Goal: Information Seeking & Learning: Compare options

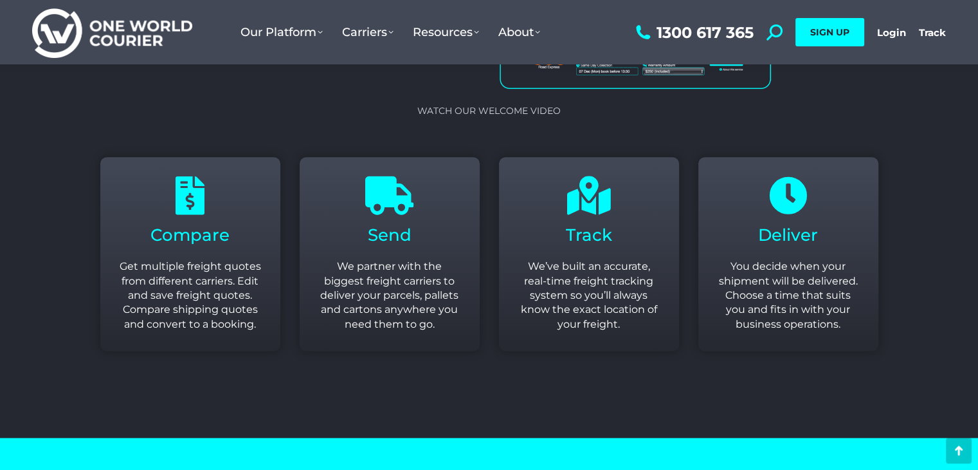
scroll to position [1562, 0]
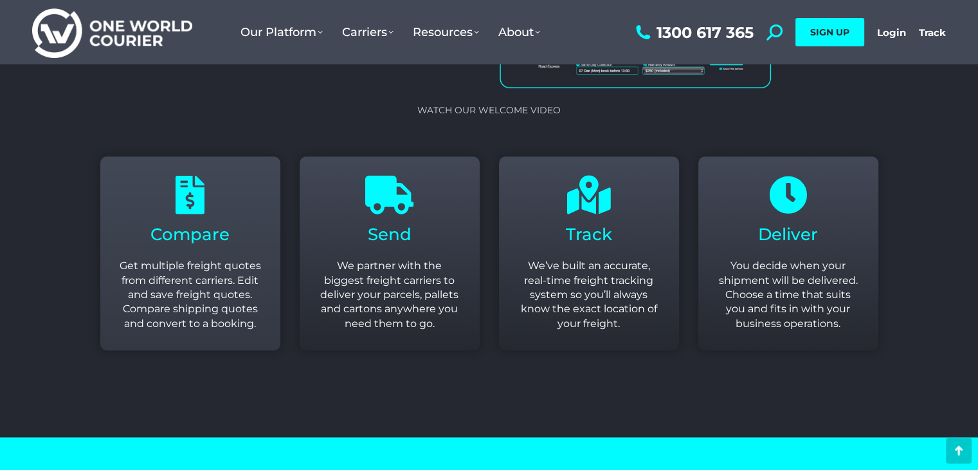
click at [243, 248] on div "Compare Get multiple freight quotes from different carriers. Edit and save frei…" at bounding box center [191, 277] width 142 height 107
click at [214, 289] on p "Get multiple freight quotes from different carriers. Edit and save freight quot…" at bounding box center [191, 295] width 142 height 72
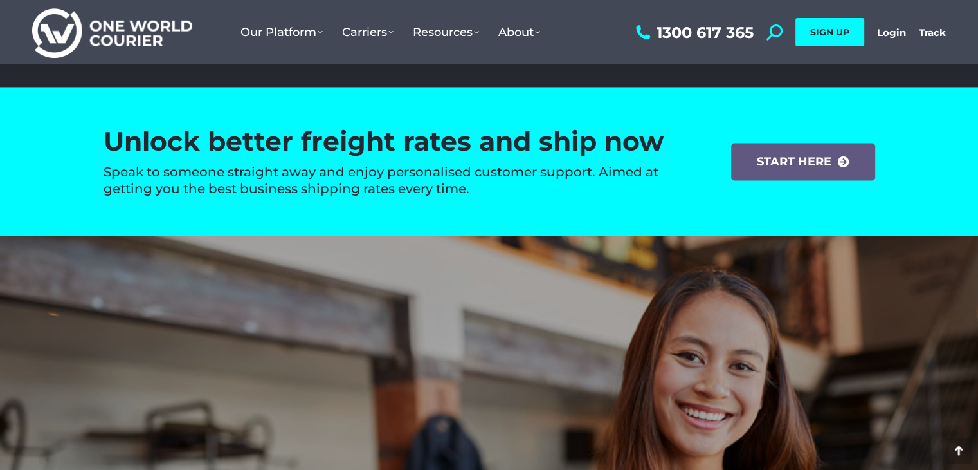
scroll to position [1913, 0]
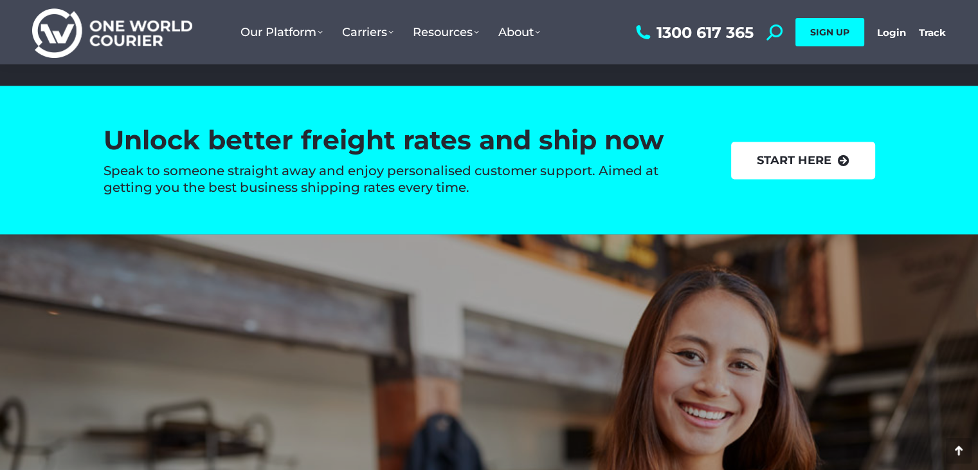
click at [794, 162] on link "start here" at bounding box center [803, 160] width 144 height 37
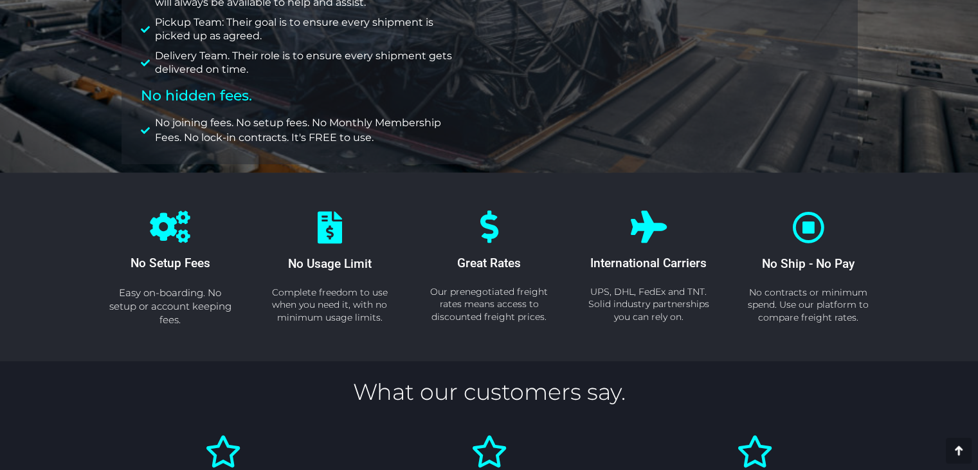
scroll to position [450, 0]
